Goal: Navigation & Orientation: Find specific page/section

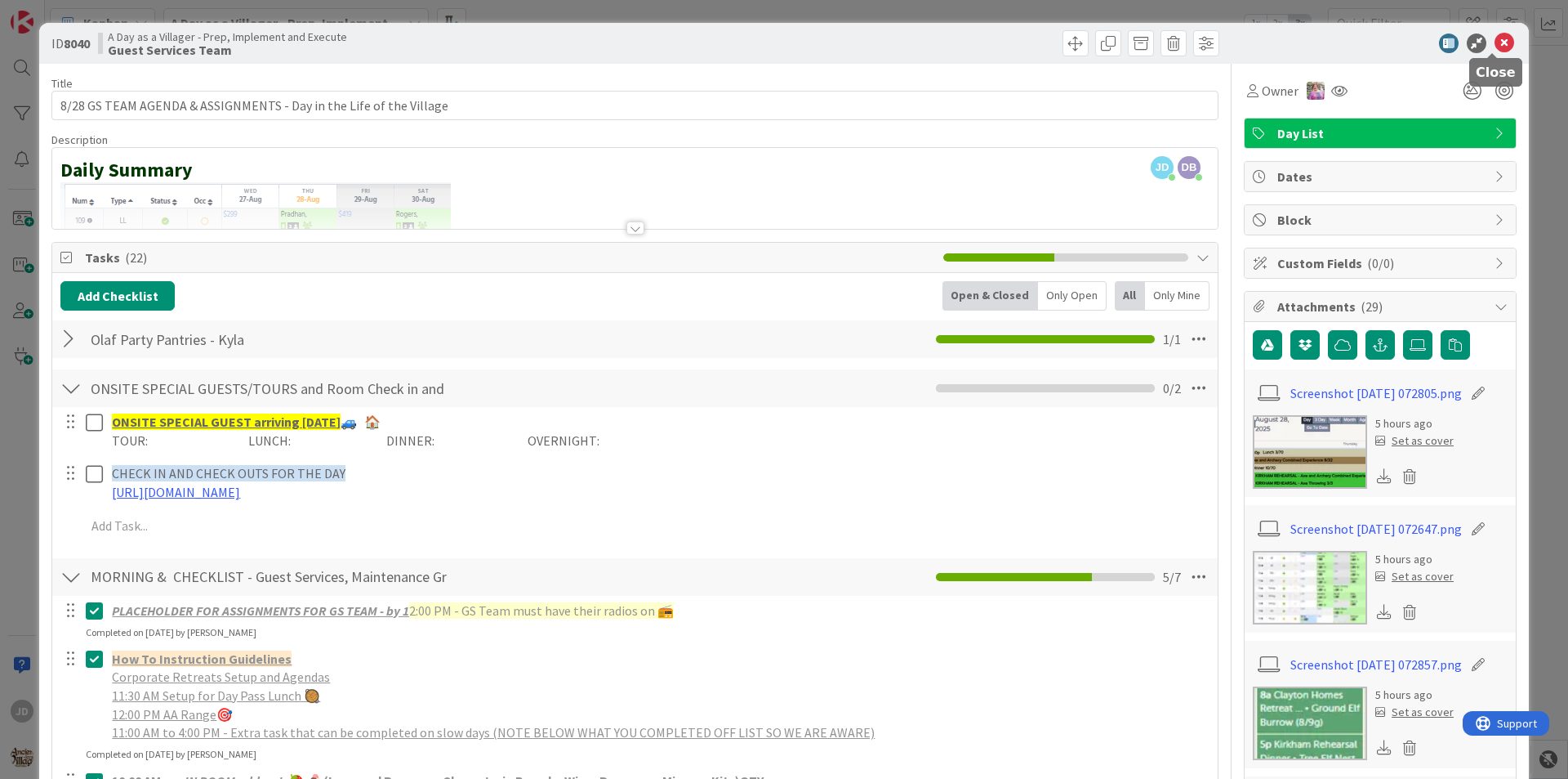
click at [1499, 43] on icon at bounding box center [1504, 43] width 20 height 20
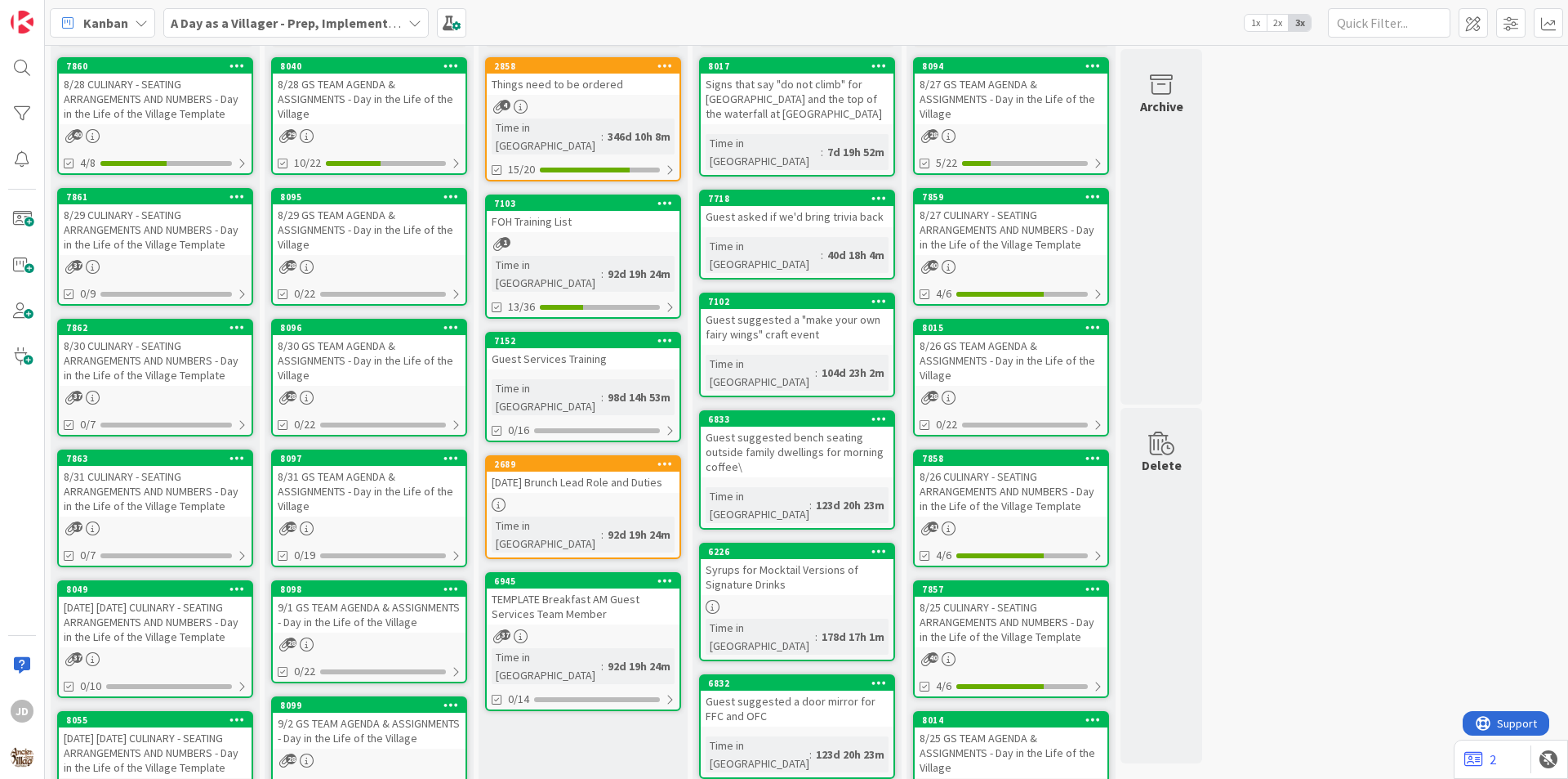
click at [170, 98] on div "8/28 CULINARY - SEATING ARRANGEMENTS AND NUMBERS - Day in the Life of the Villa…" at bounding box center [155, 98] width 193 height 51
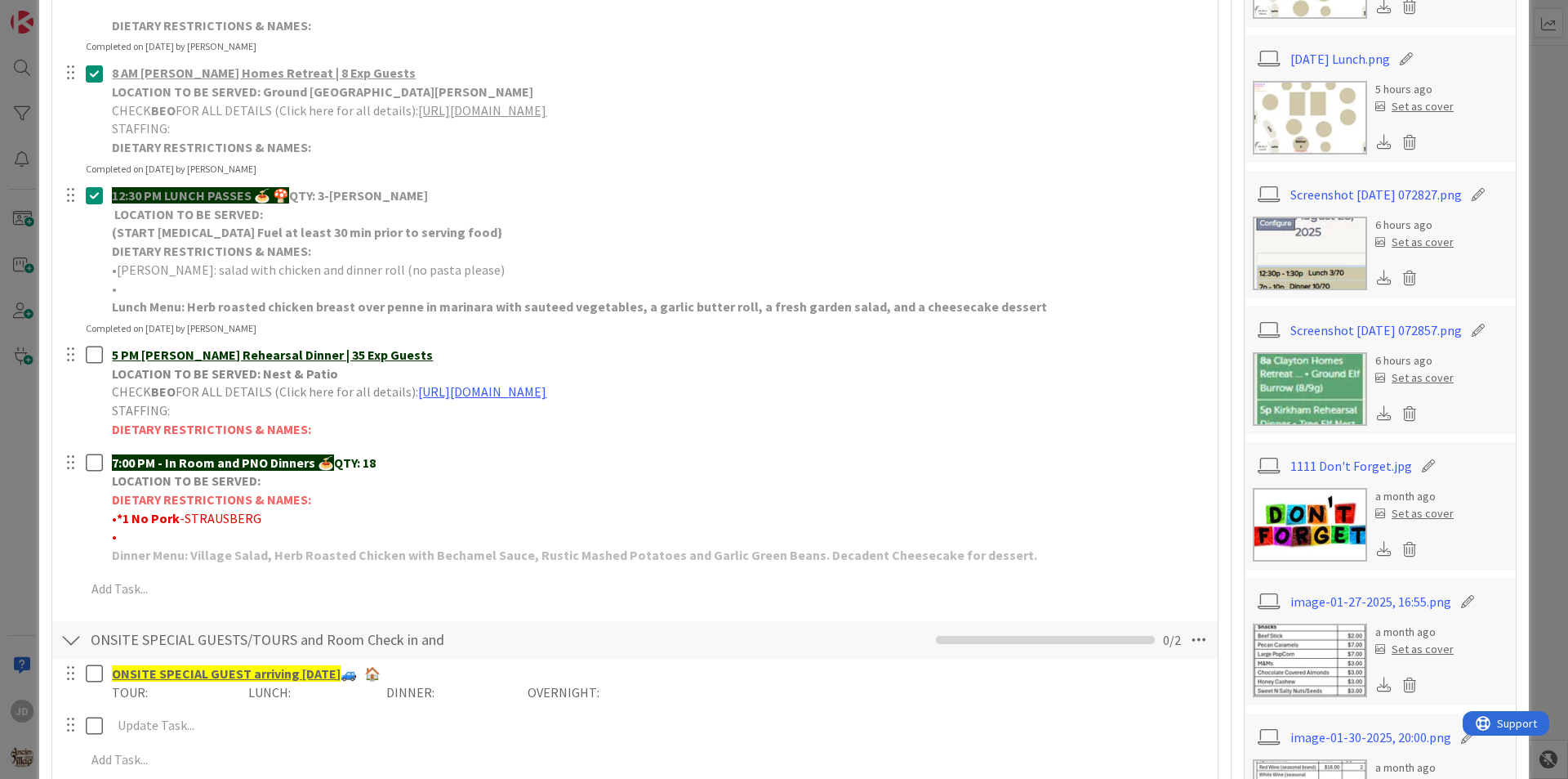
scroll to position [326, 0]
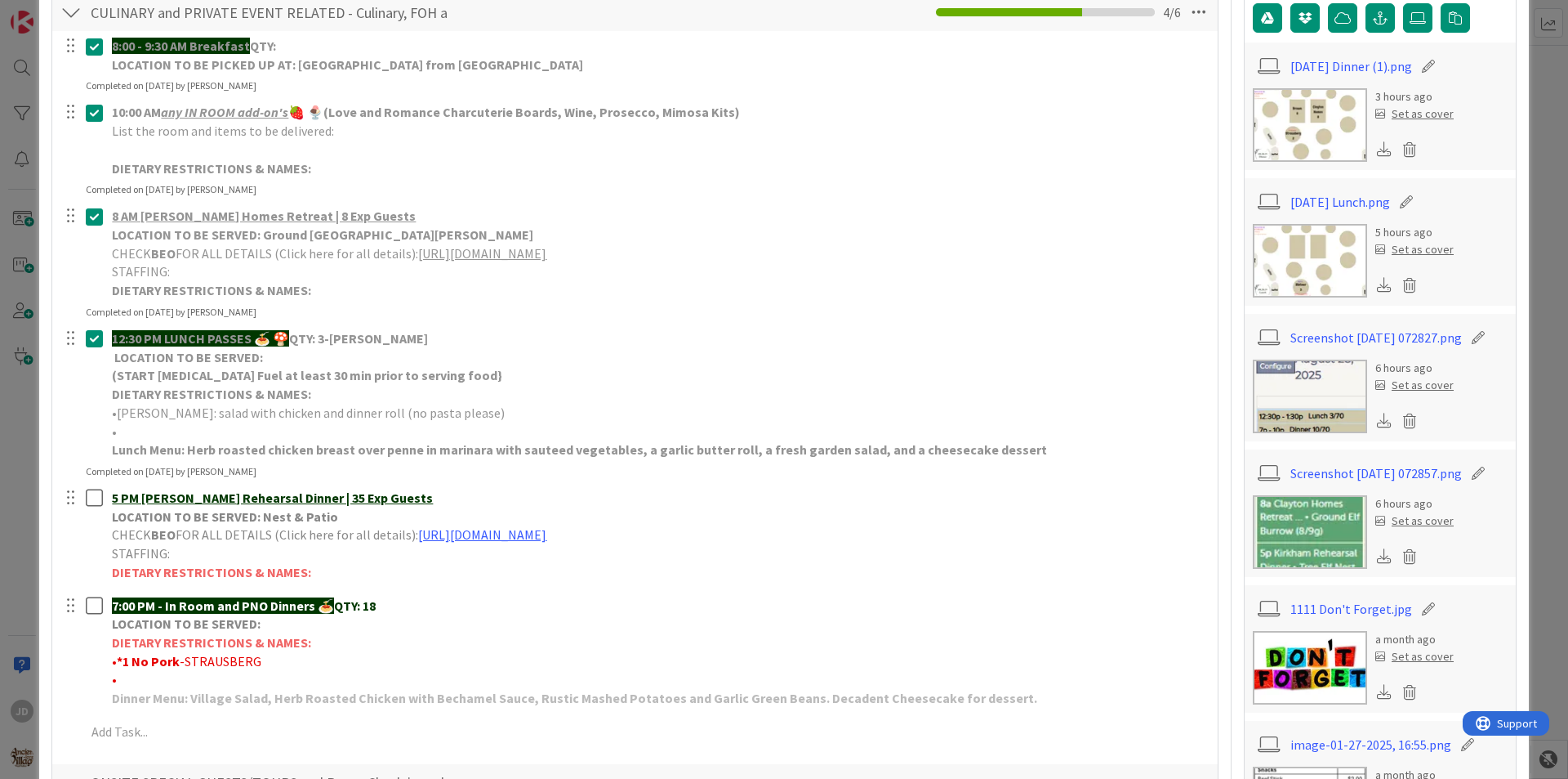
click at [1292, 117] on img at bounding box center [1310, 124] width 114 height 73
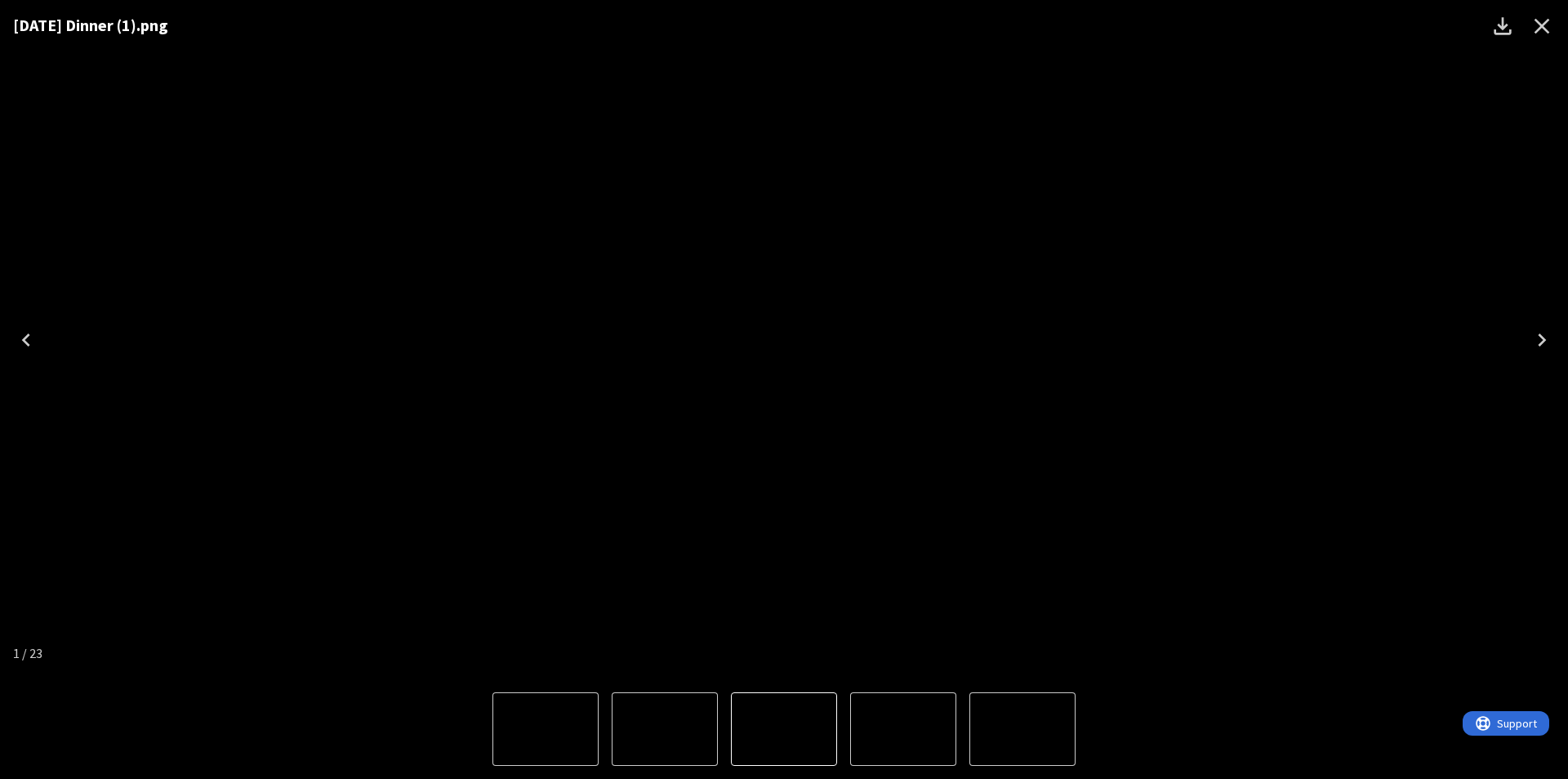
click at [1552, 18] on icon "Close" at bounding box center [1542, 26] width 26 height 26
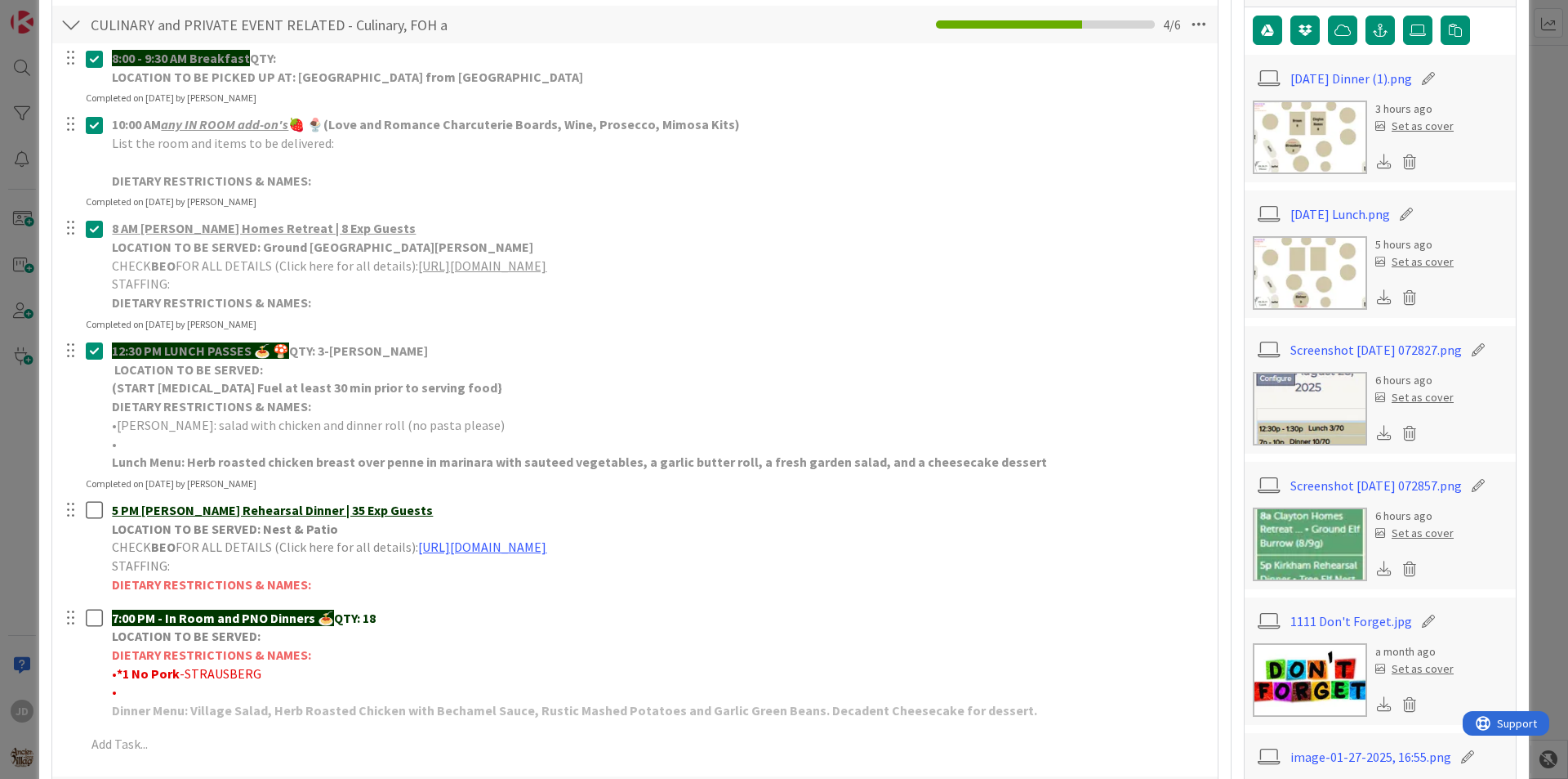
scroll to position [0, 0]
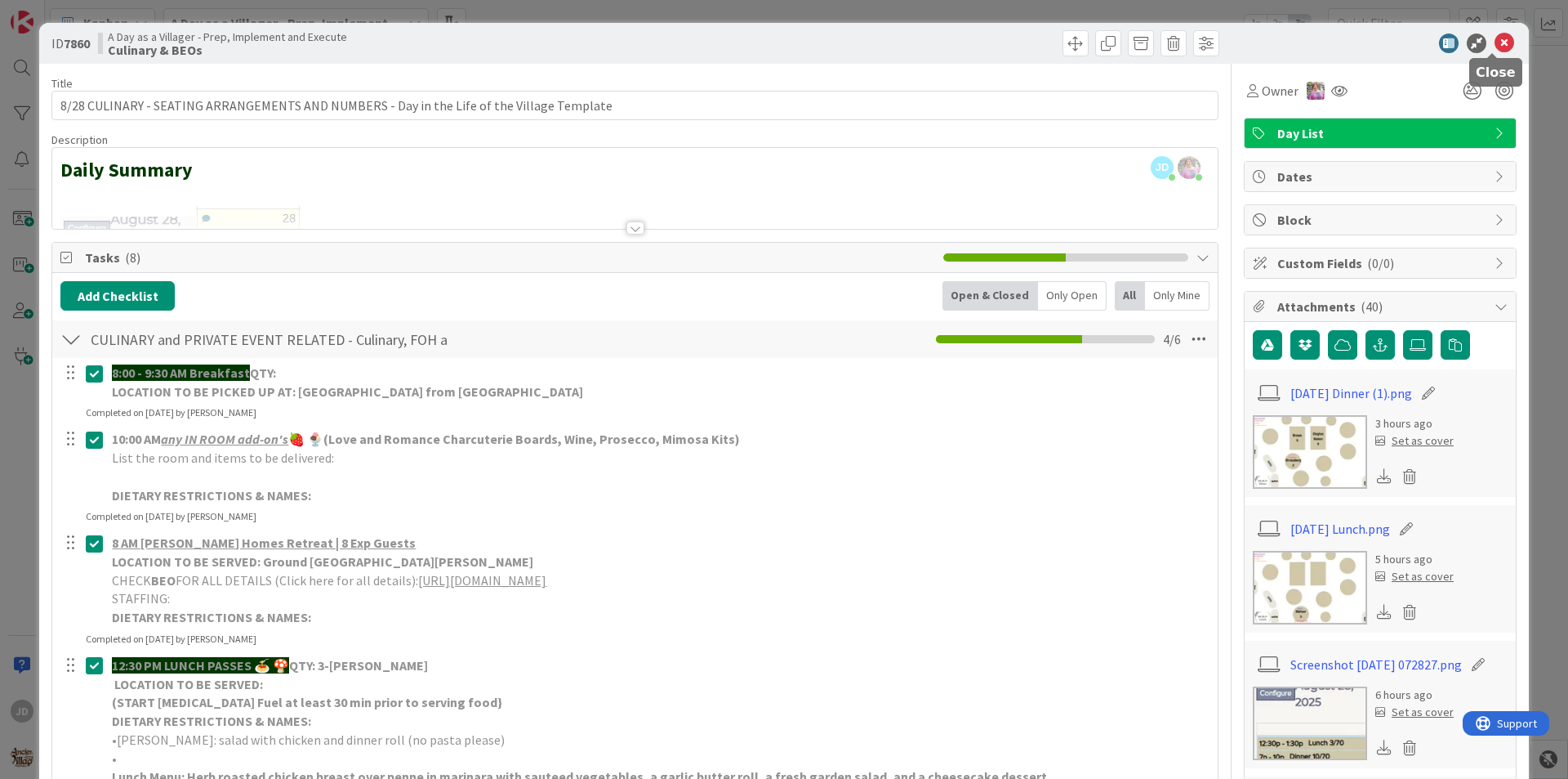
click at [1495, 45] on icon at bounding box center [1504, 43] width 20 height 20
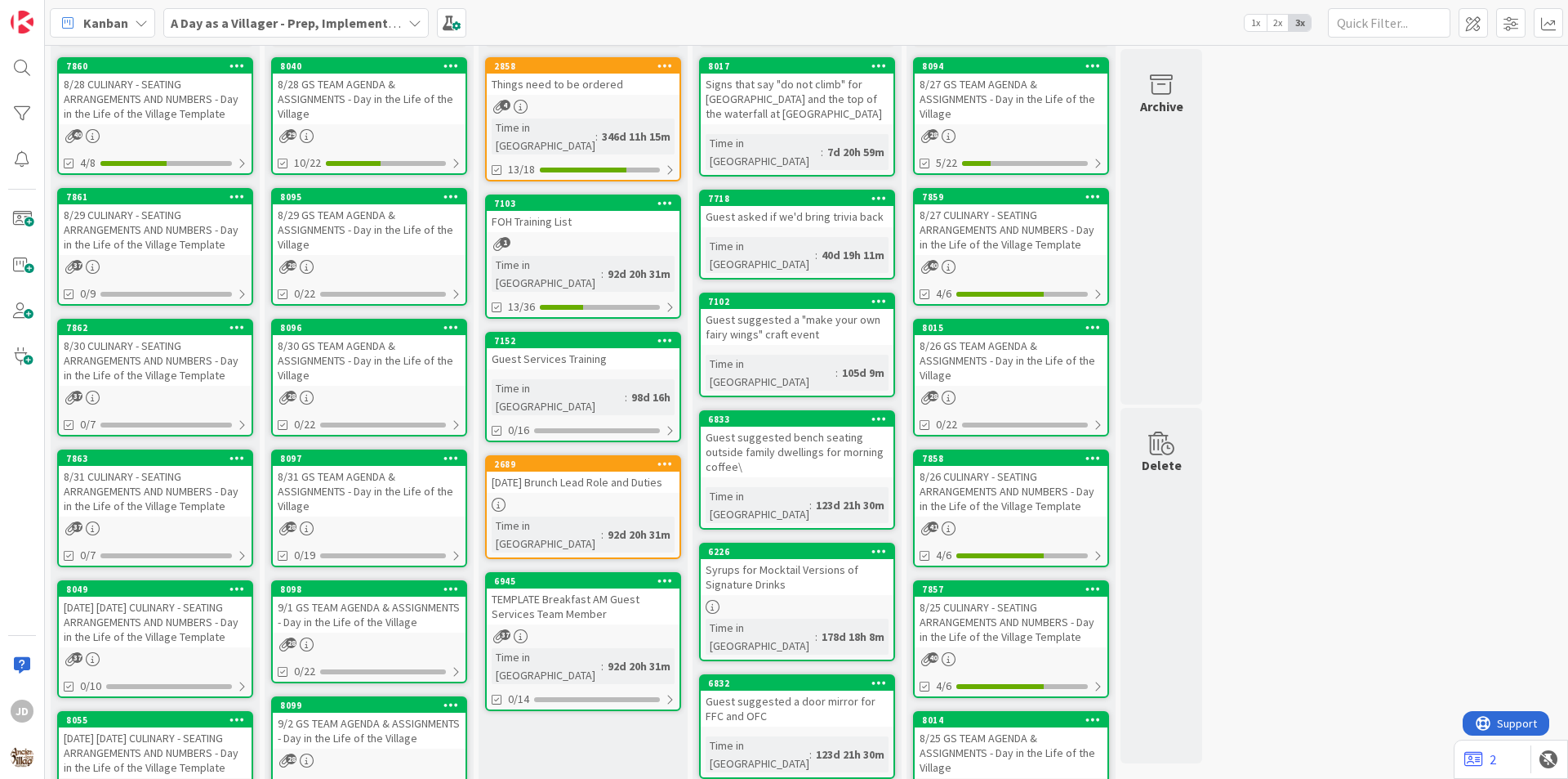
click at [371, 104] on div "8/28 GS TEAM AGENDA & ASSIGNMENTS - Day in the Life of the Village" at bounding box center [369, 98] width 193 height 51
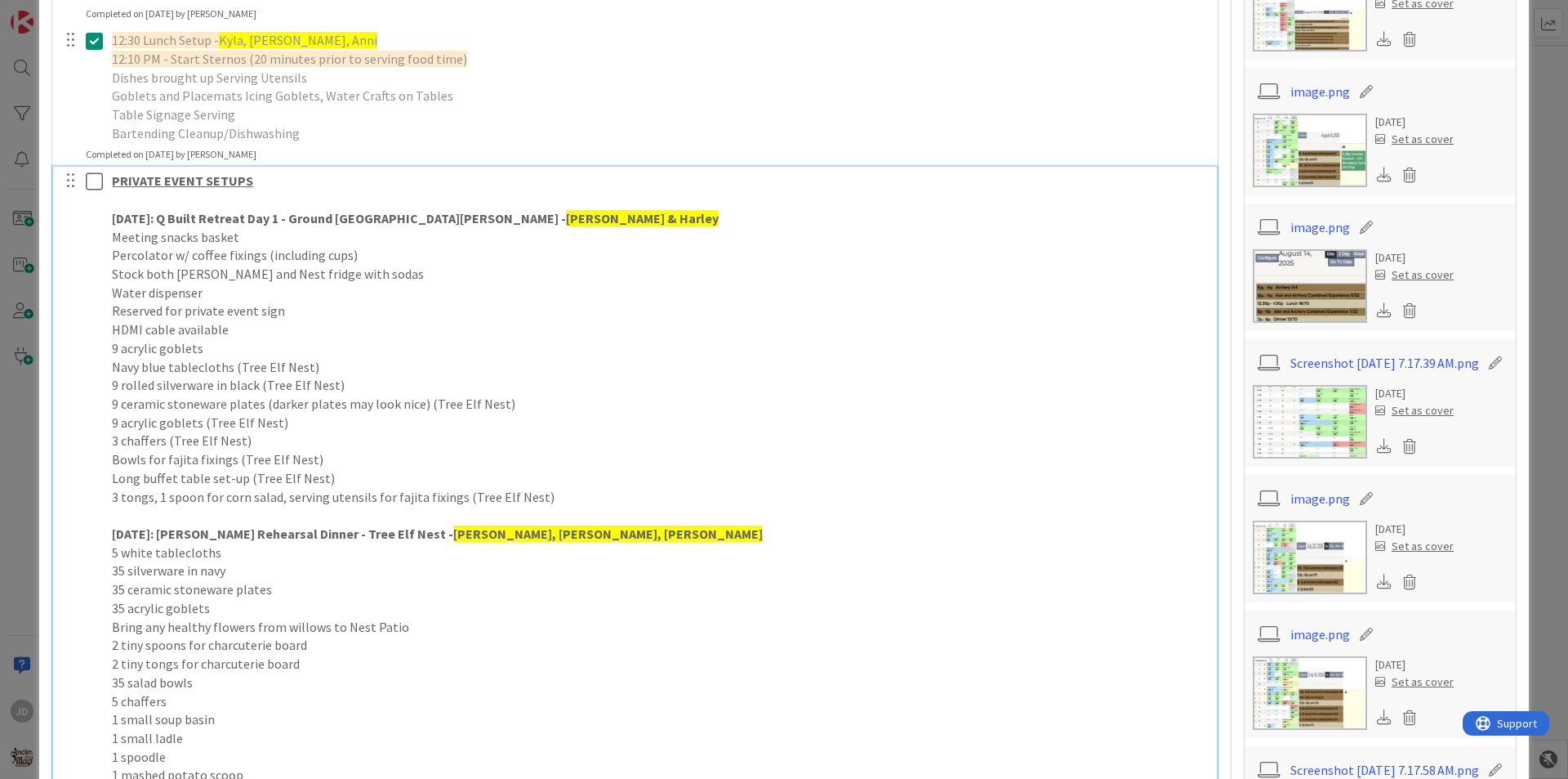
scroll to position [899, 0]
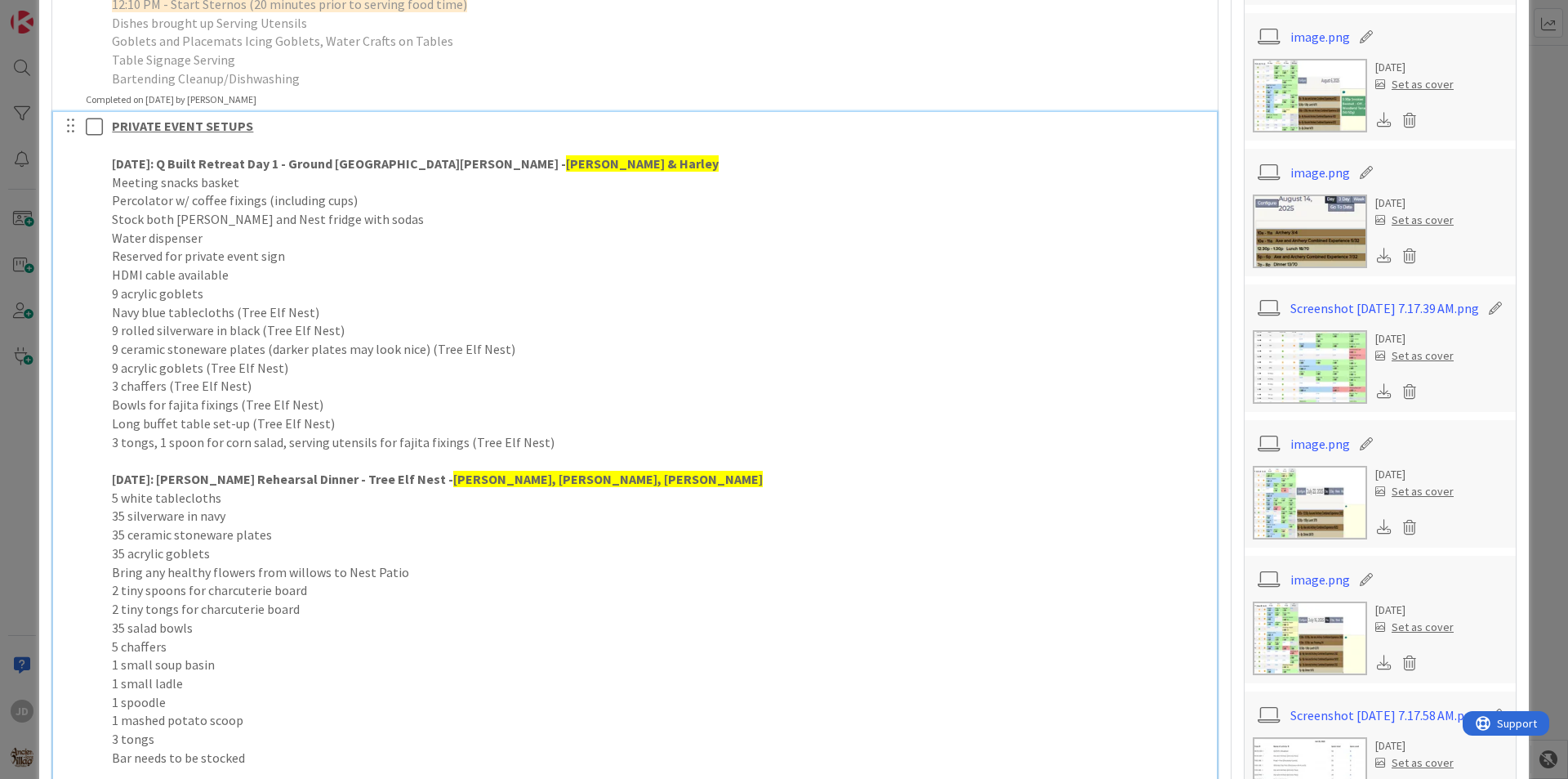
drag, startPoint x: 562, startPoint y: 338, endPoint x: 1219, endPoint y: 167, distance: 678.9
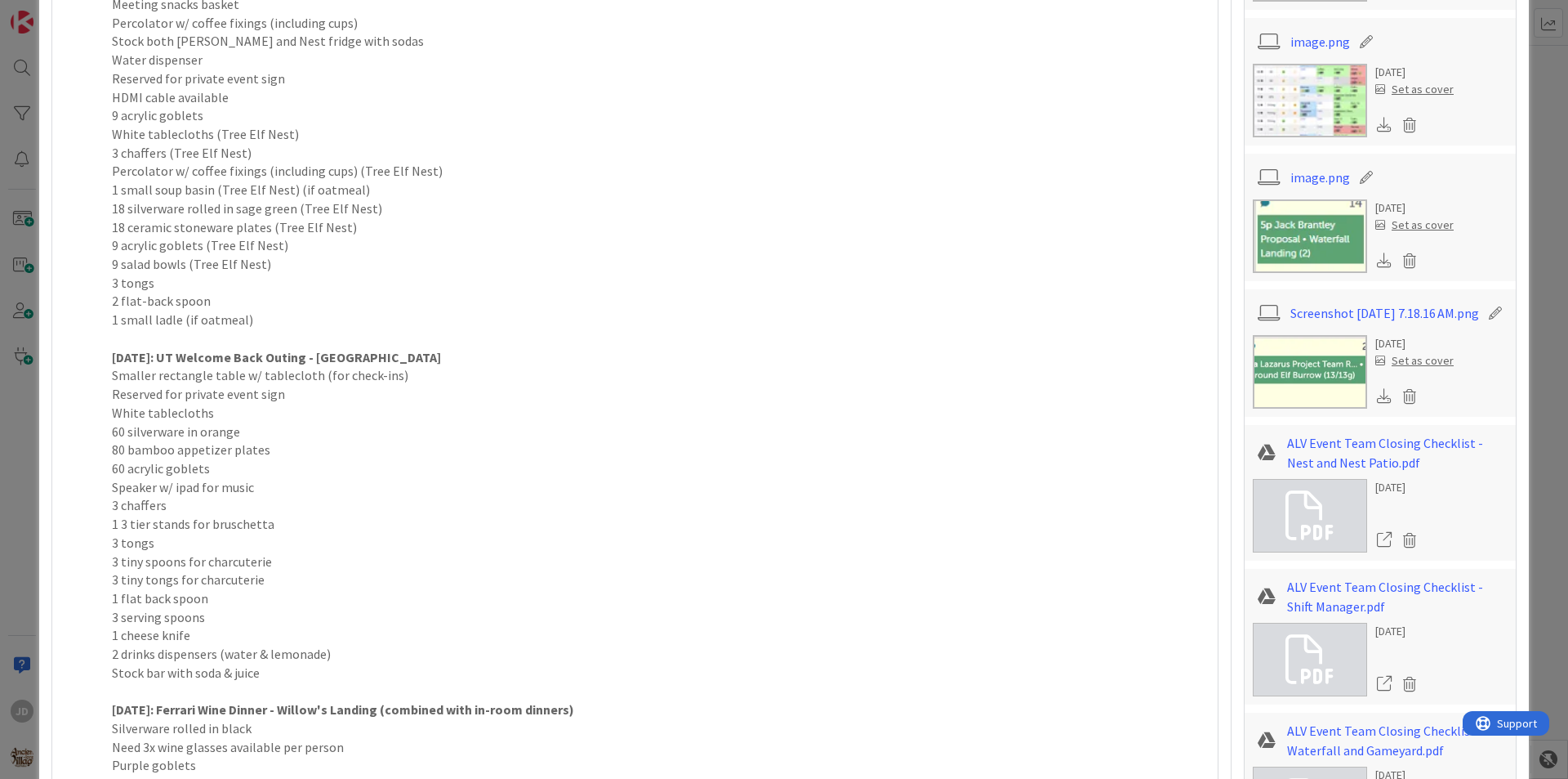
scroll to position [1716, 0]
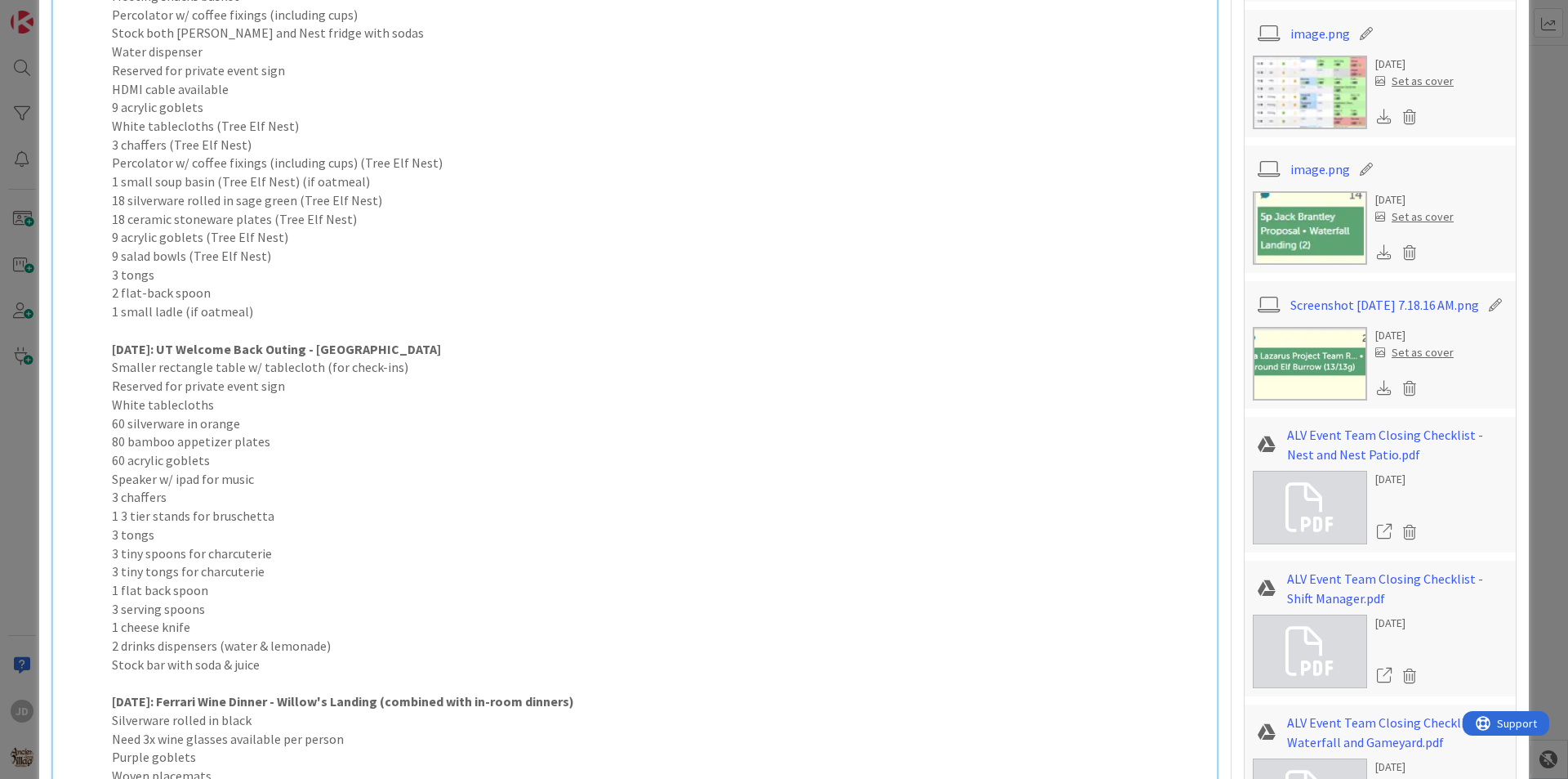
drag, startPoint x: 320, startPoint y: 327, endPoint x: 1215, endPoint y: 367, distance: 895.9
click at [1215, 367] on div "Title 66 / 128 8/28 GS TEAM AGENDA & ASSIGNMENTS - Day in the Life of the Villa…" at bounding box center [784, 700] width 1465 height 4703
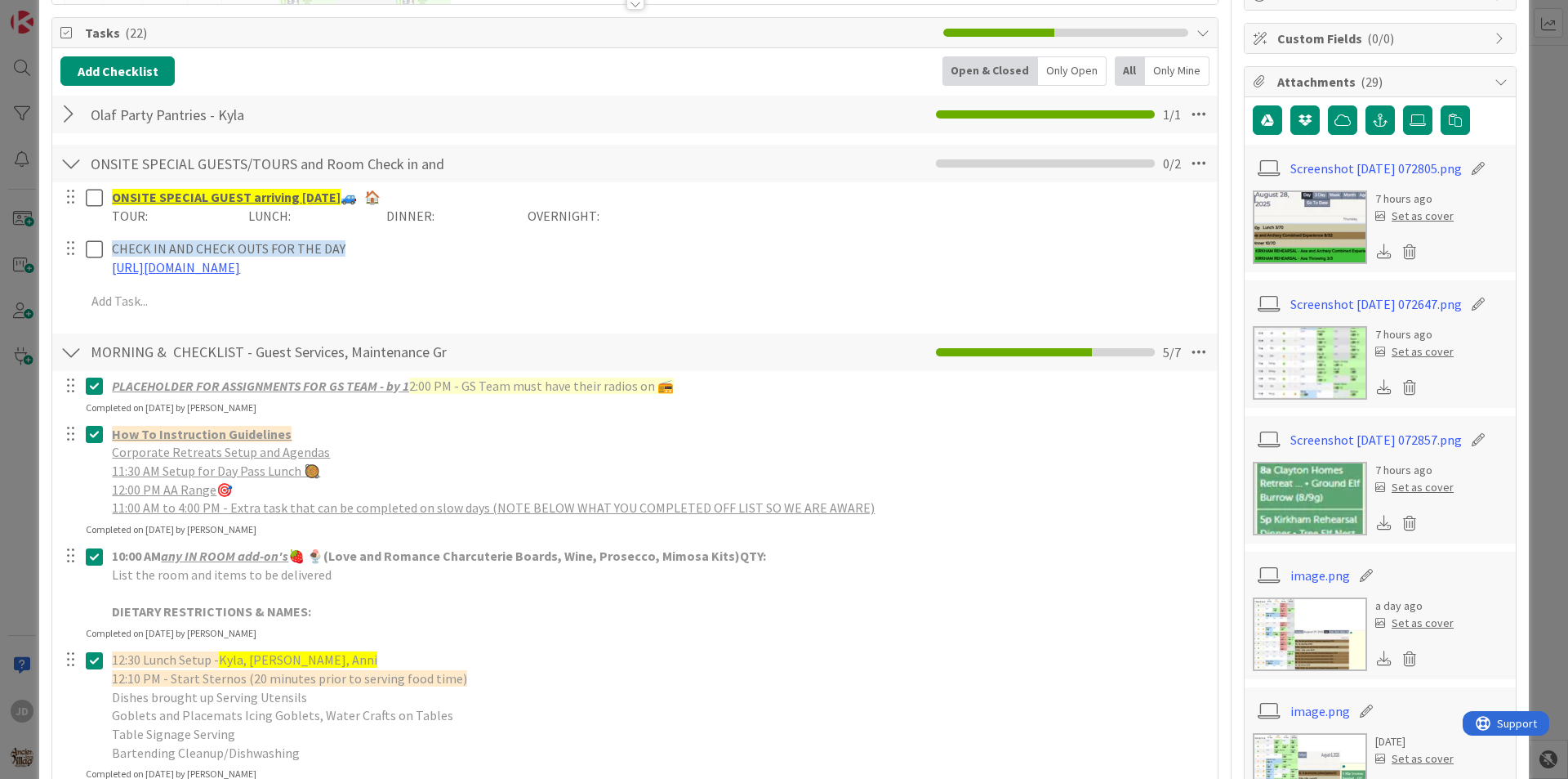
scroll to position [0, 0]
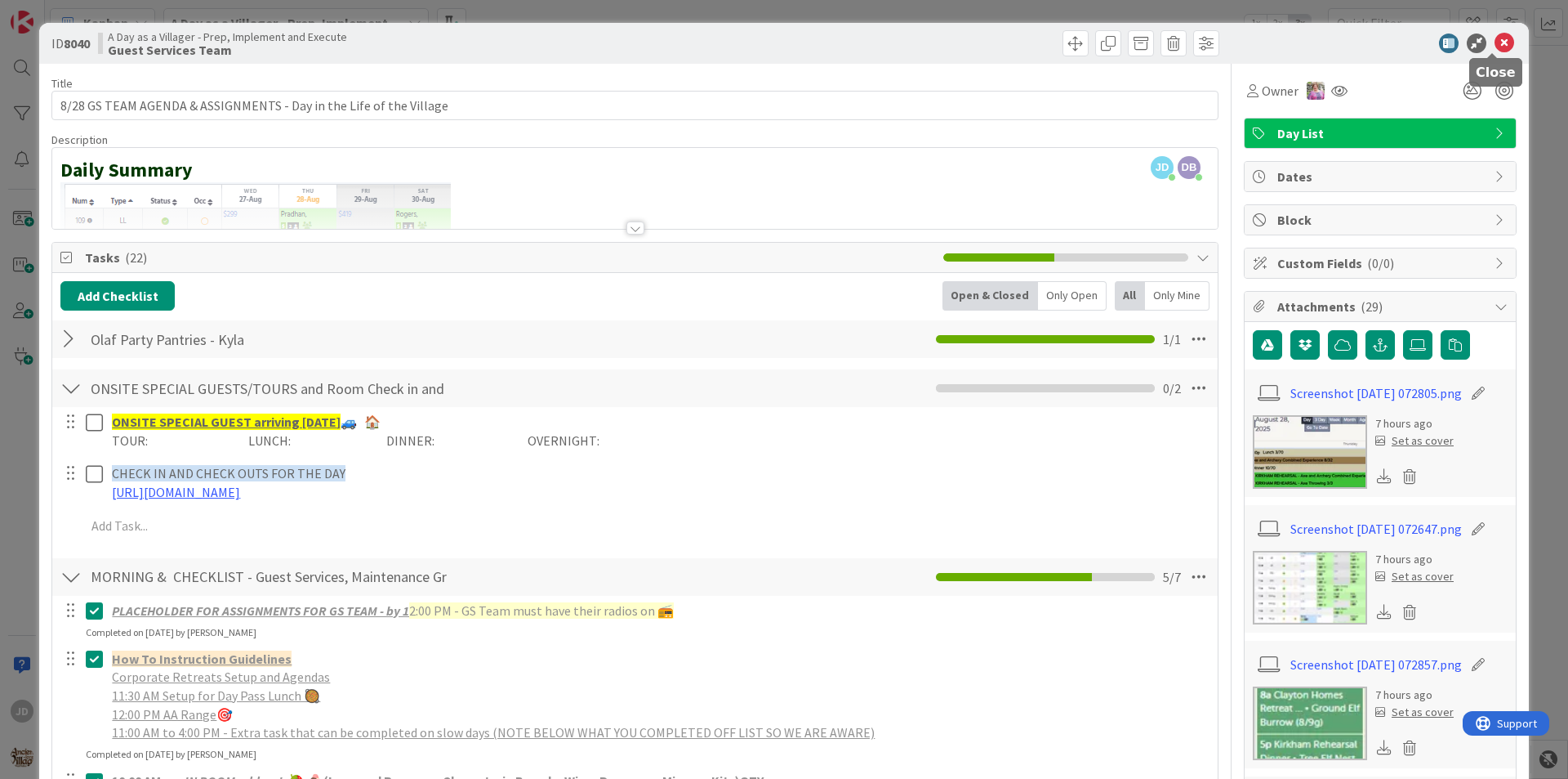
click at [1495, 44] on icon at bounding box center [1504, 43] width 20 height 20
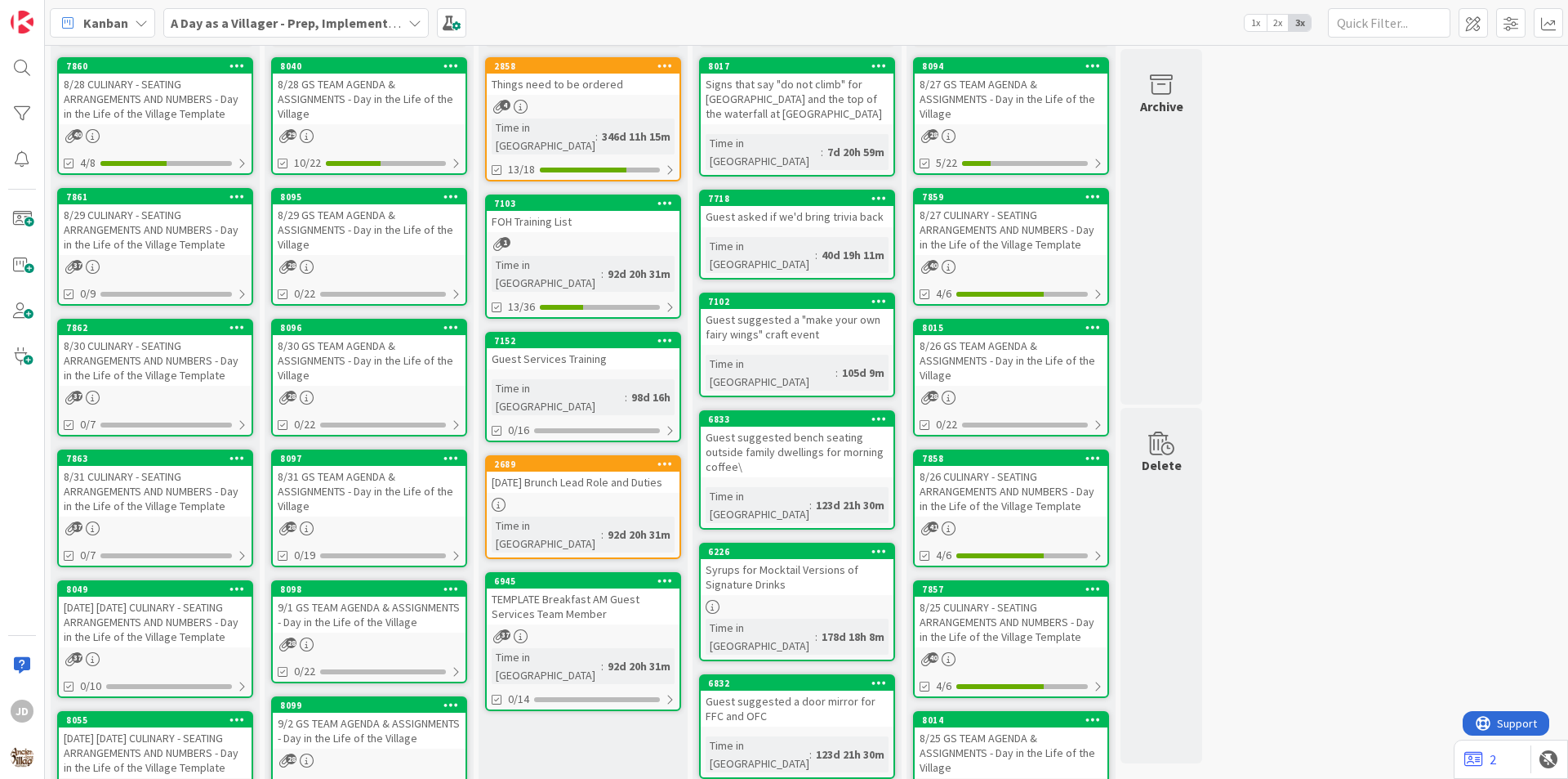
click at [338, 234] on div "8/29 GS TEAM AGENDA & ASSIGNMENTS - Day in the Life of the Village" at bounding box center [369, 229] width 193 height 51
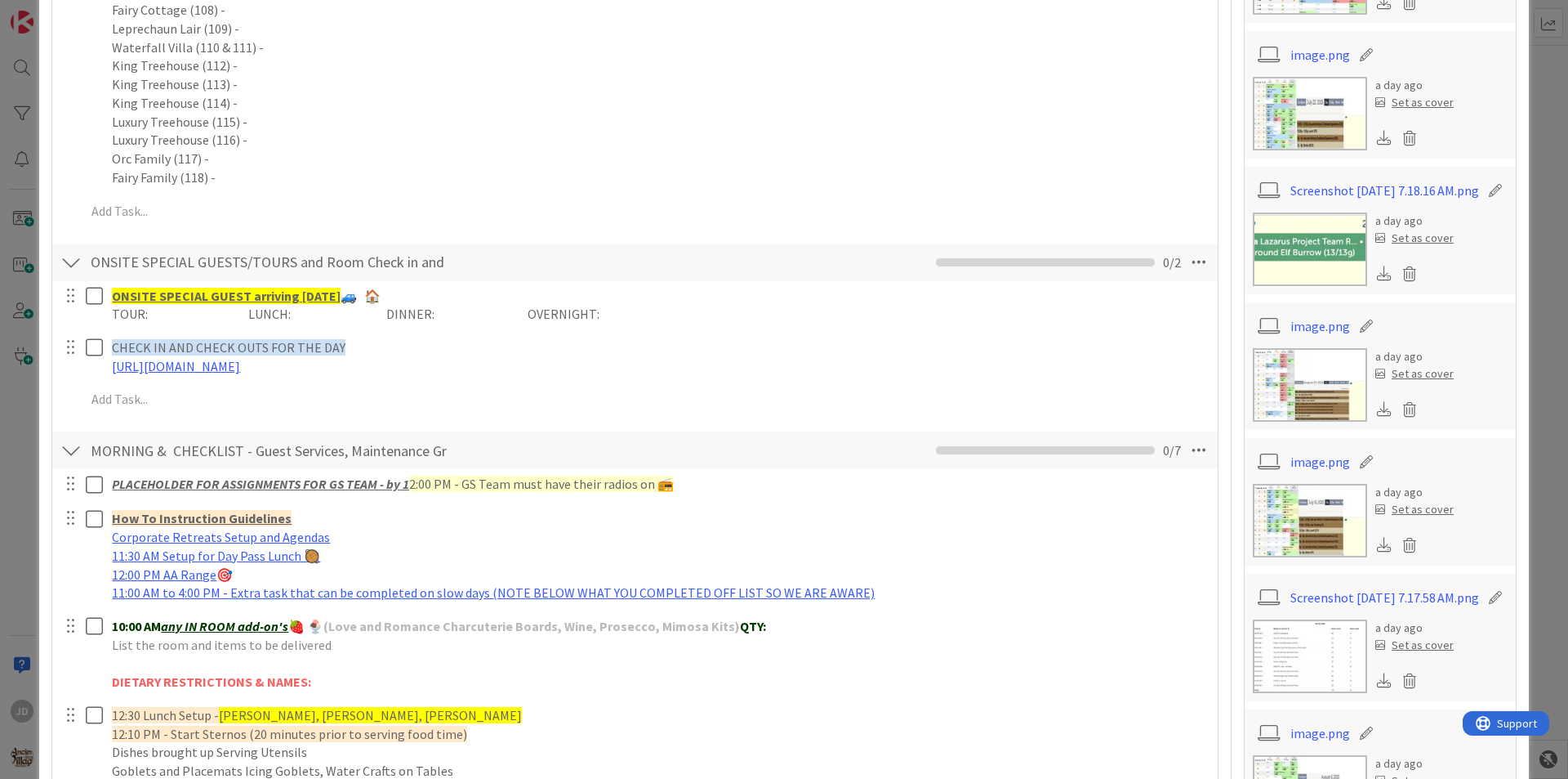
scroll to position [408, 0]
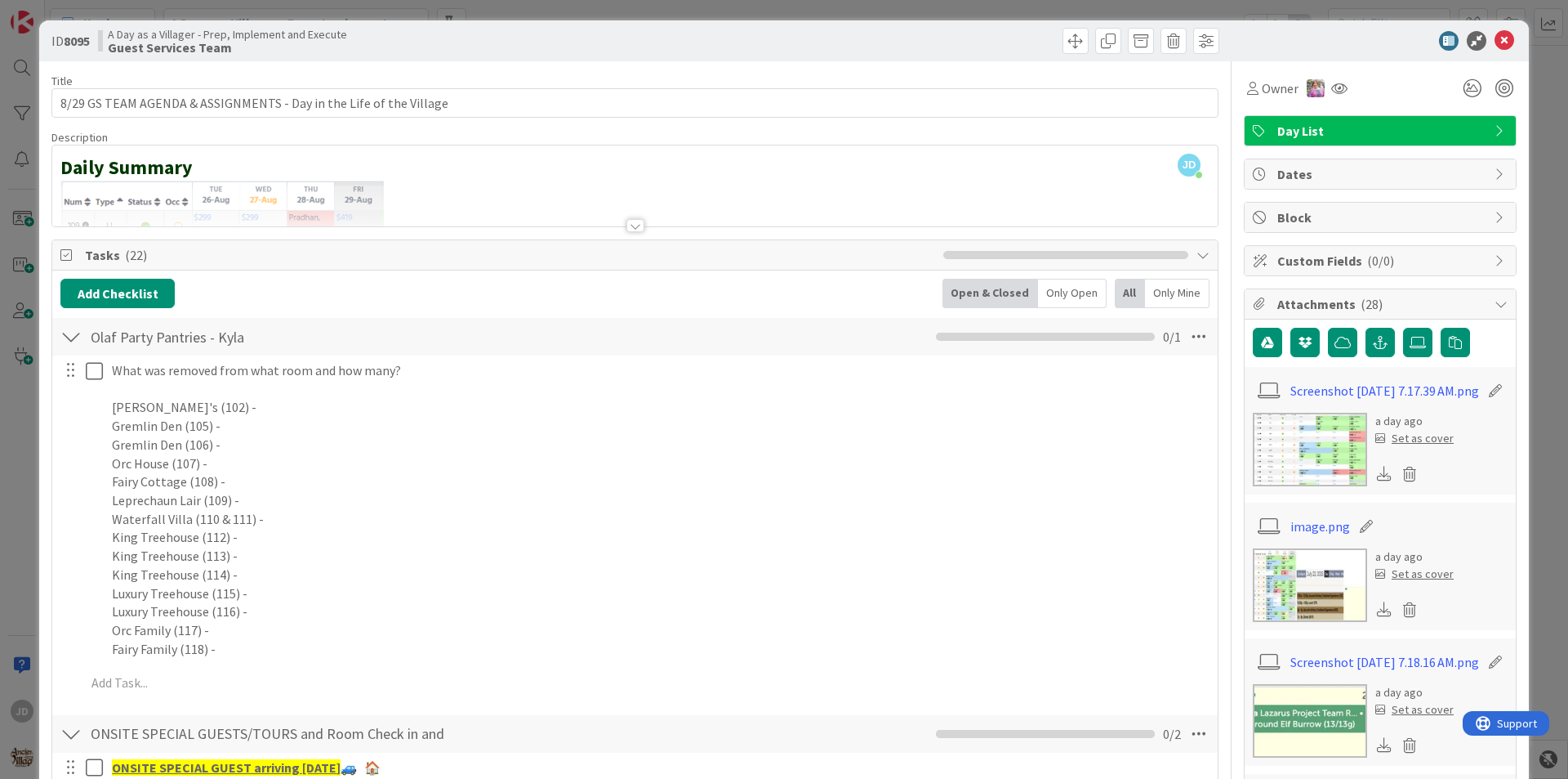
scroll to position [0, 0]
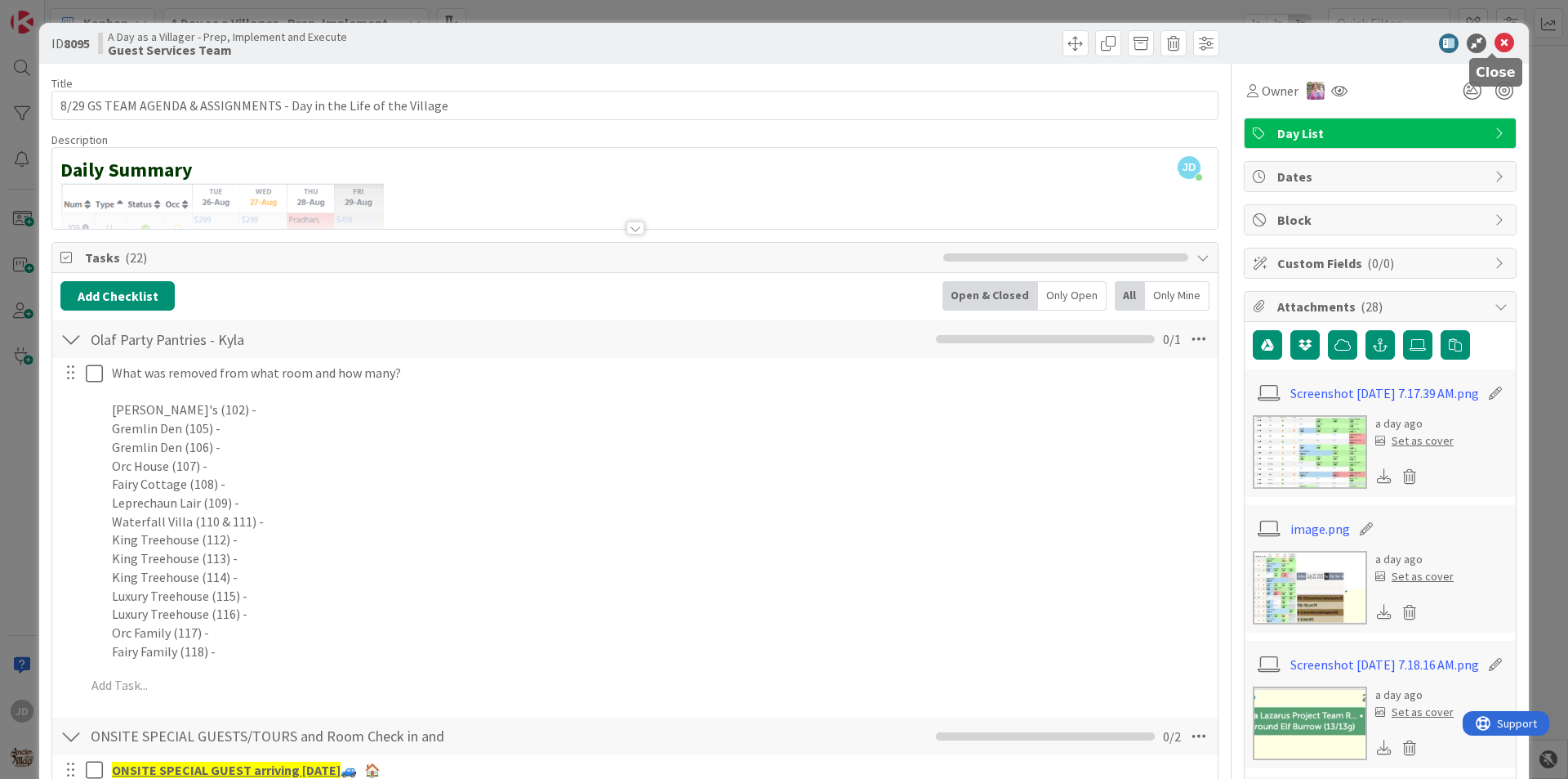
click at [1496, 46] on icon at bounding box center [1504, 43] width 20 height 20
